Goal: Task Accomplishment & Management: Use online tool/utility

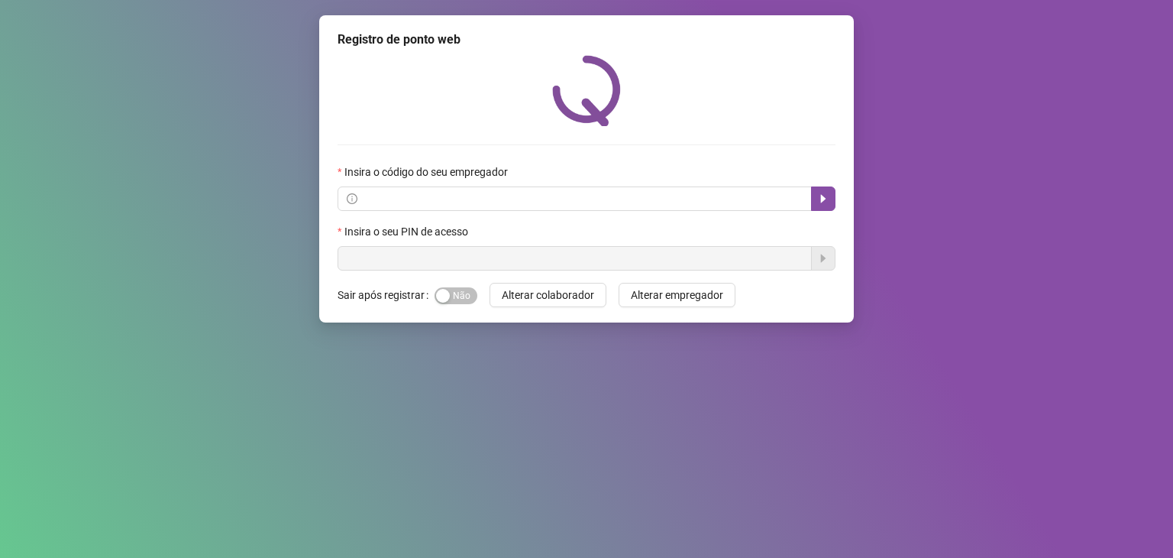
click at [935, 283] on div "Registro de ponto web Insira o código do seu empregador Insira o seu PIN de ace…" at bounding box center [586, 279] width 1173 height 558
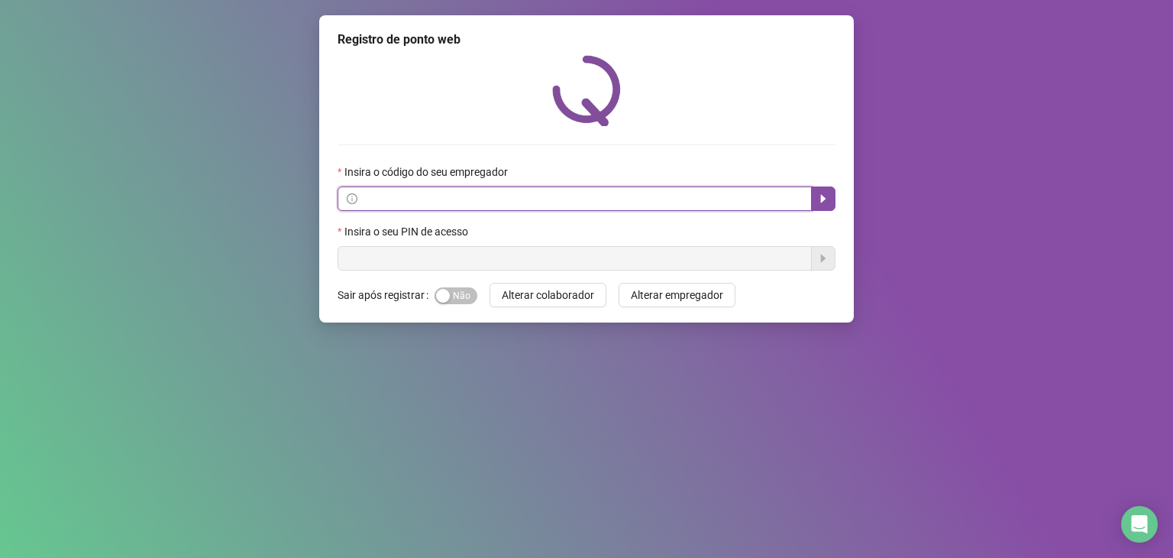
click at [495, 196] on input "text" at bounding box center [582, 198] width 442 height 17
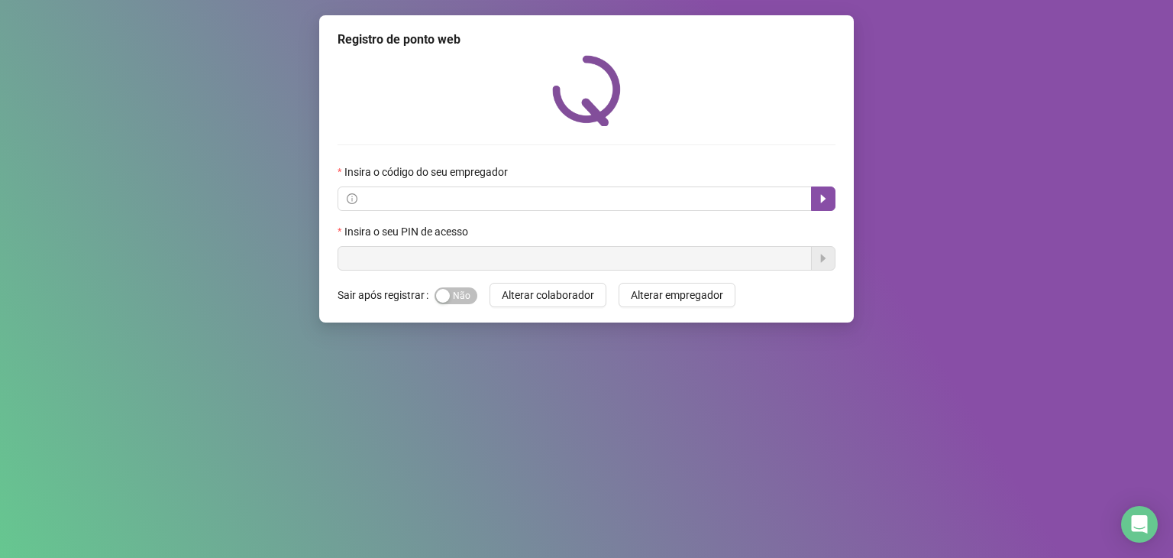
drag, startPoint x: 964, startPoint y: 241, endPoint x: 957, endPoint y: 234, distance: 9.2
click at [963, 239] on div "Registro de ponto web Insira o código do seu empregador Insira o seu PIN de ace…" at bounding box center [586, 279] width 1173 height 558
click at [823, 202] on icon "caret-right" at bounding box center [823, 198] width 12 height 12
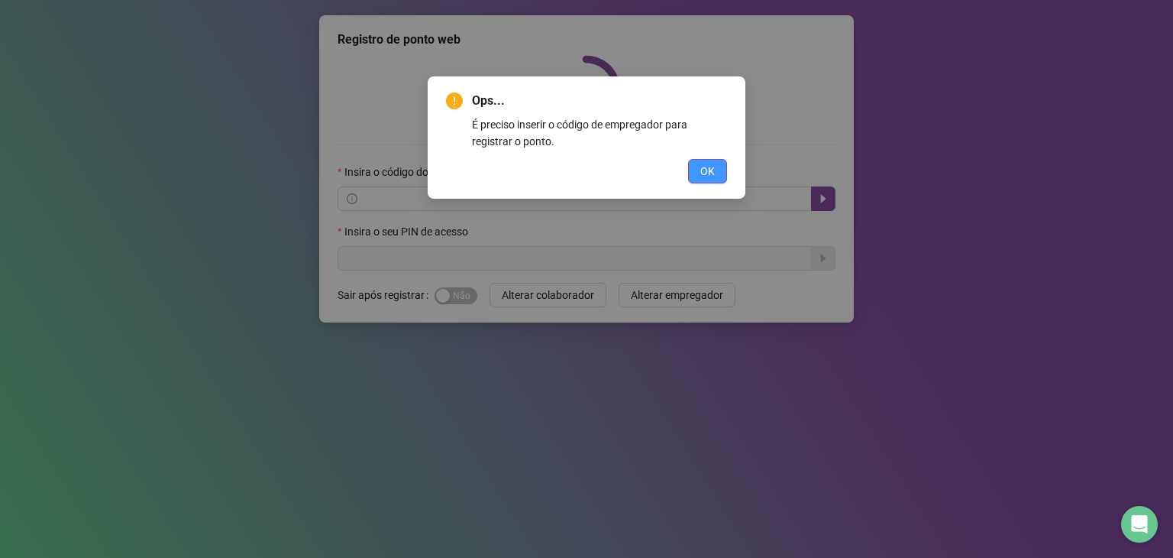
click at [710, 166] on span "OK" at bounding box center [707, 171] width 15 height 17
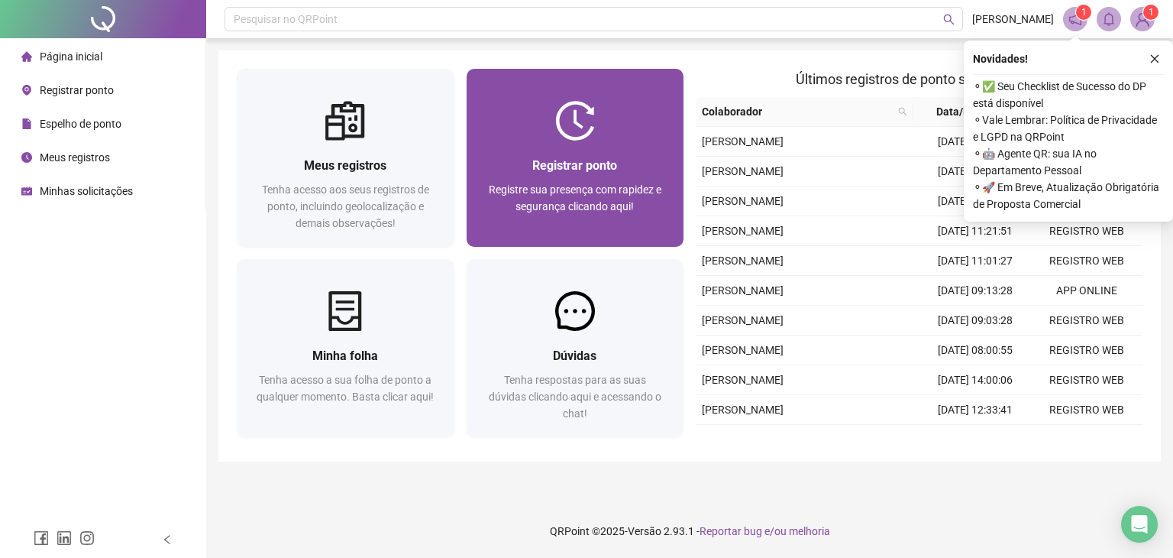
click at [568, 130] on img at bounding box center [575, 121] width 40 height 40
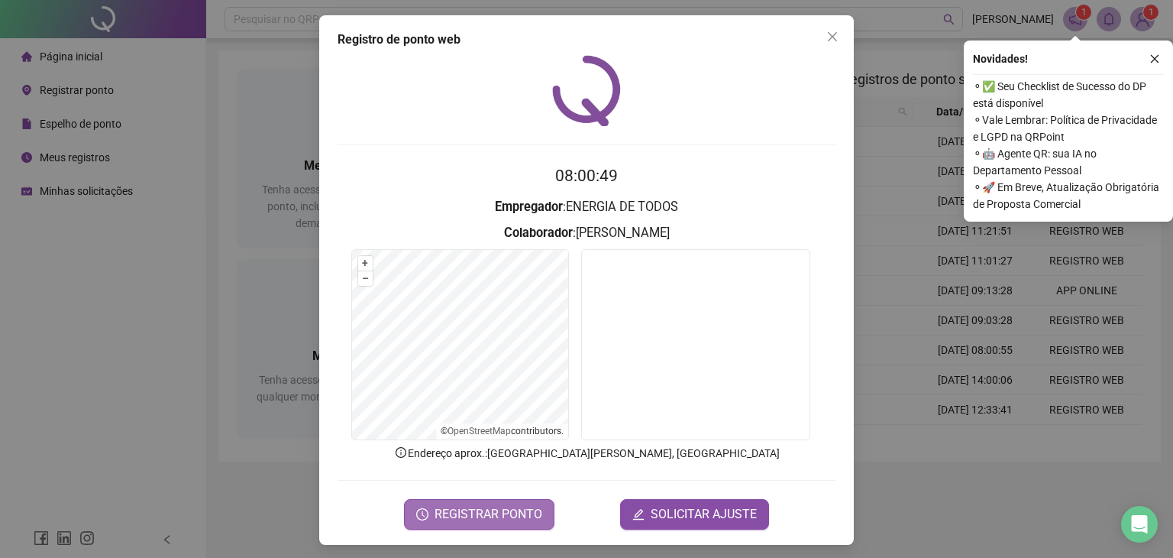
click at [461, 510] on span "REGISTRAR PONTO" at bounding box center [489, 514] width 108 height 18
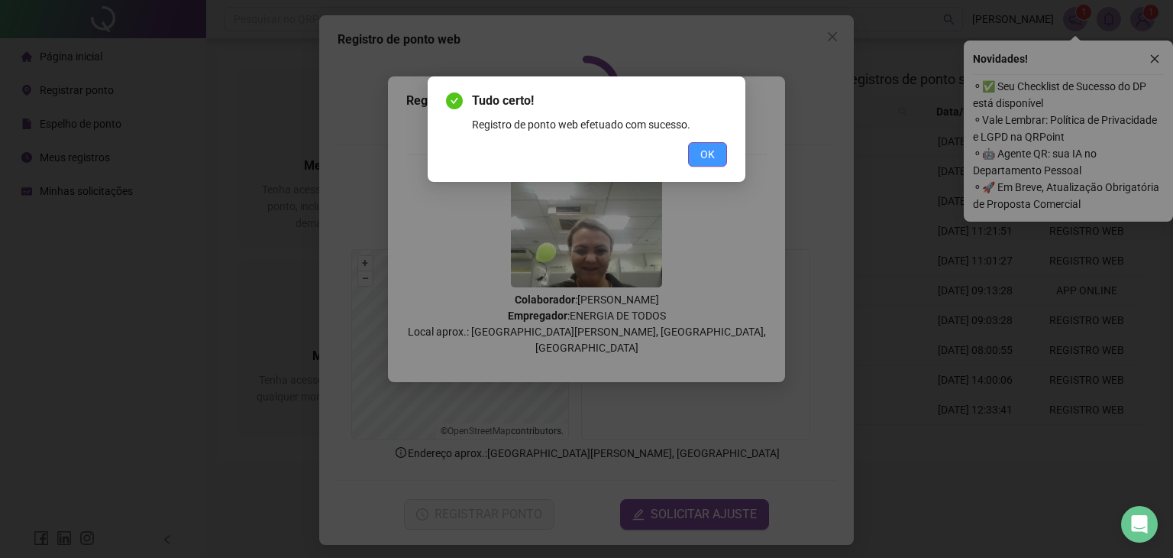
click at [707, 162] on span "OK" at bounding box center [707, 154] width 15 height 17
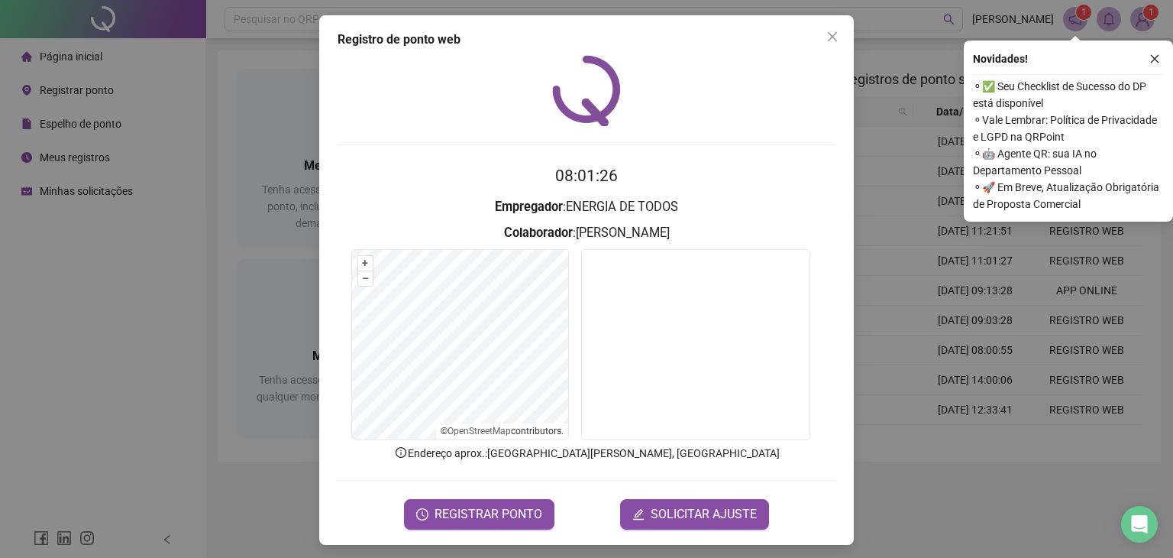
drag, startPoint x: 96, startPoint y: 370, endPoint x: 129, endPoint y: 363, distance: 33.7
click at [99, 372] on div "Registro de ponto web 08:01:26 Empregador : ENERGIA DE TODOS Colaborador : [PER…" at bounding box center [586, 279] width 1173 height 558
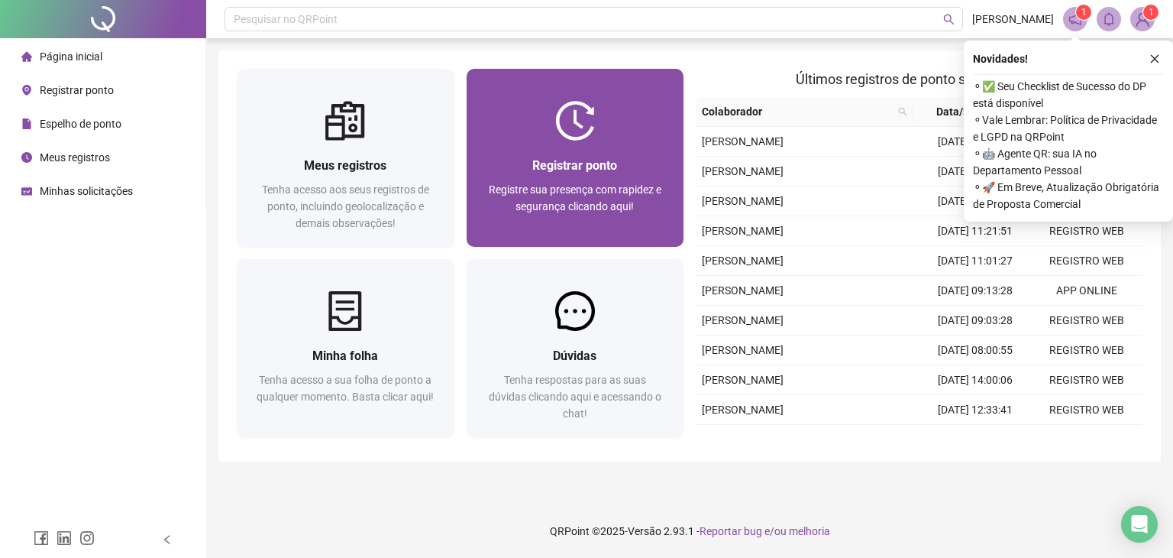
click at [569, 158] on span "Registrar ponto" at bounding box center [574, 165] width 85 height 15
